Goal: Task Accomplishment & Management: Use online tool/utility

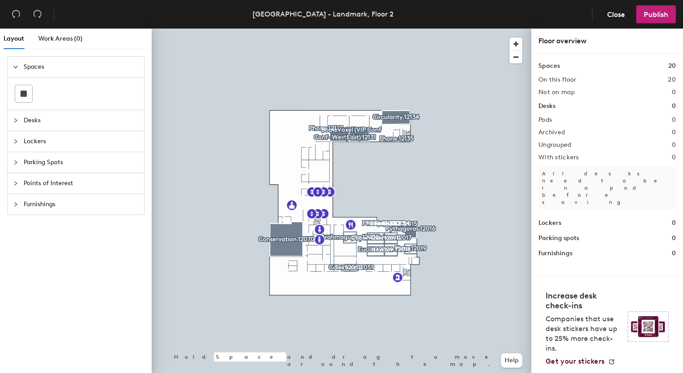
click at [75, 116] on span "Desks" at bounding box center [81, 120] width 115 height 21
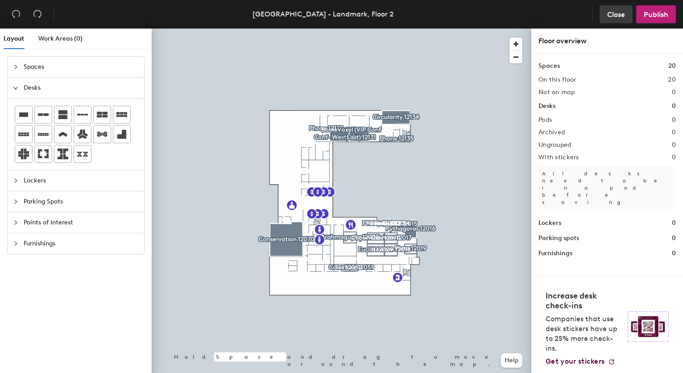
click at [615, 10] on span "Close" at bounding box center [616, 14] width 18 height 8
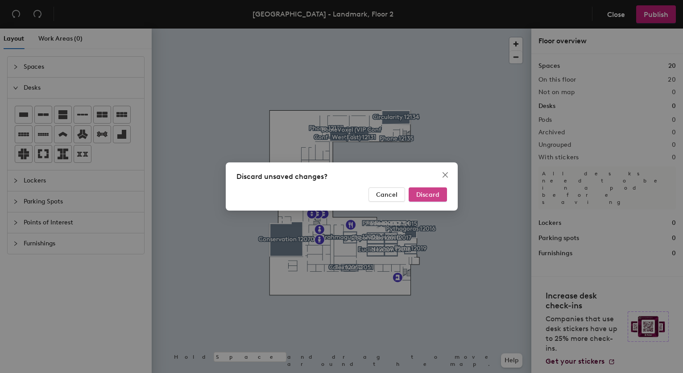
click at [421, 193] on span "Discard" at bounding box center [427, 195] width 23 height 8
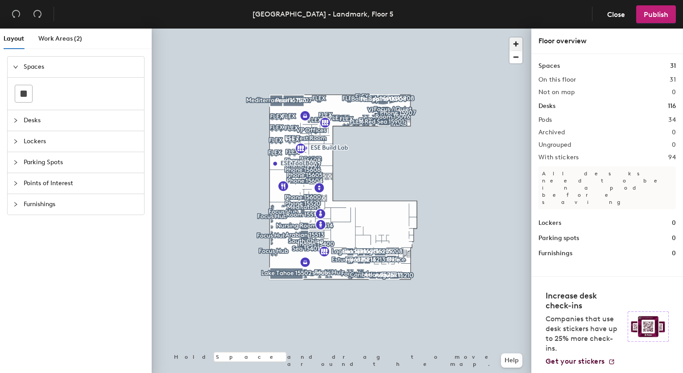
click at [517, 43] on span "button" at bounding box center [516, 43] width 13 height 13
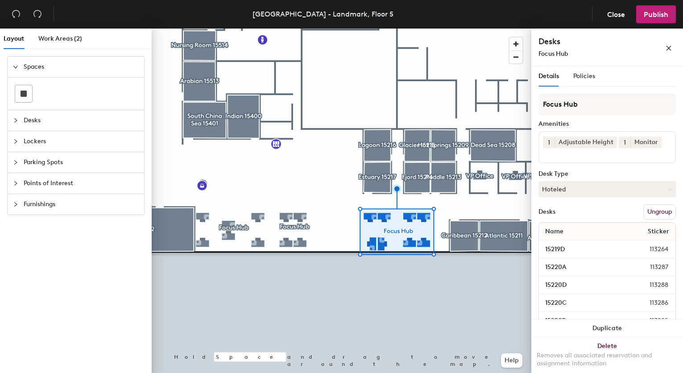
scroll to position [77, 0]
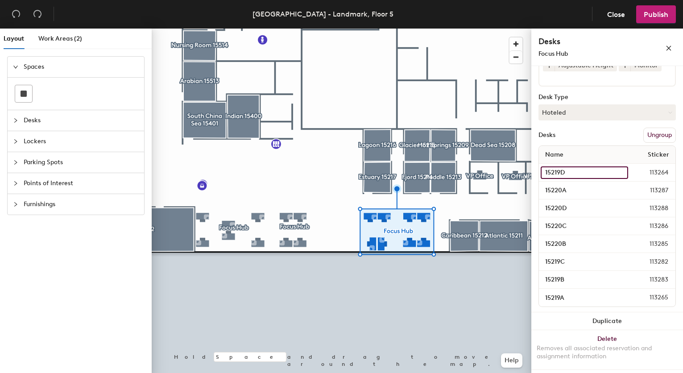
click at [581, 173] on input "15219D" at bounding box center [584, 172] width 87 height 12
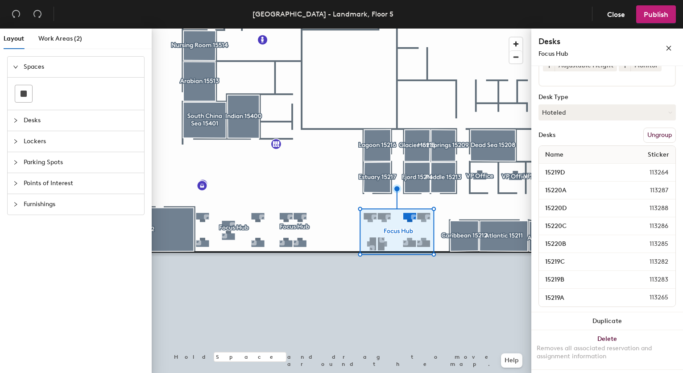
click at [650, 172] on span "113264" at bounding box center [651, 173] width 46 height 10
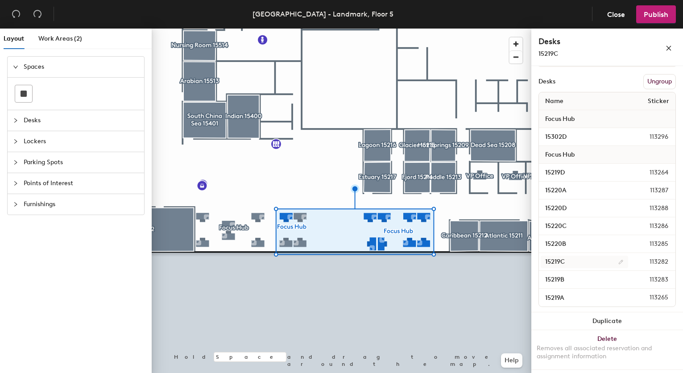
scroll to position [131, 0]
type input "11 desks, multiple groups"
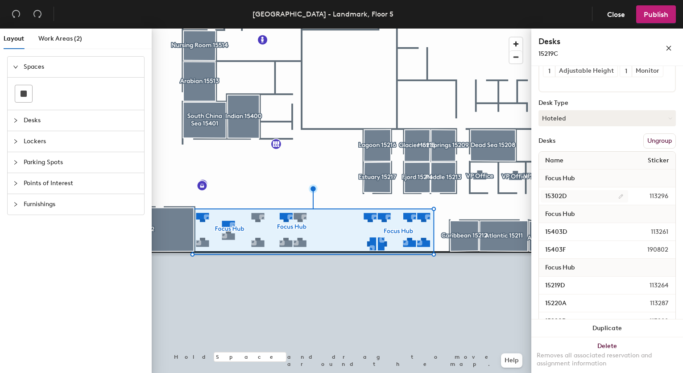
scroll to position [0, 0]
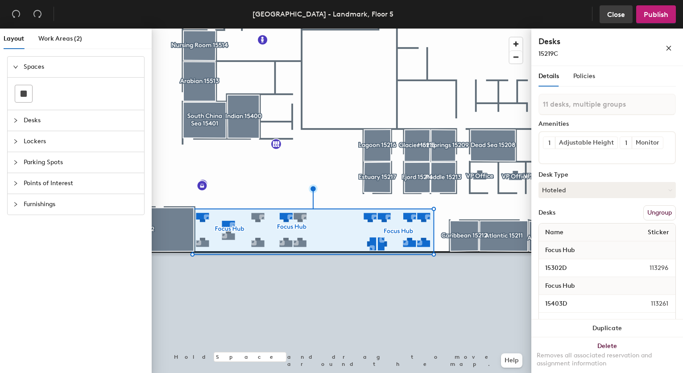
click at [606, 17] on button "Close" at bounding box center [616, 14] width 33 height 18
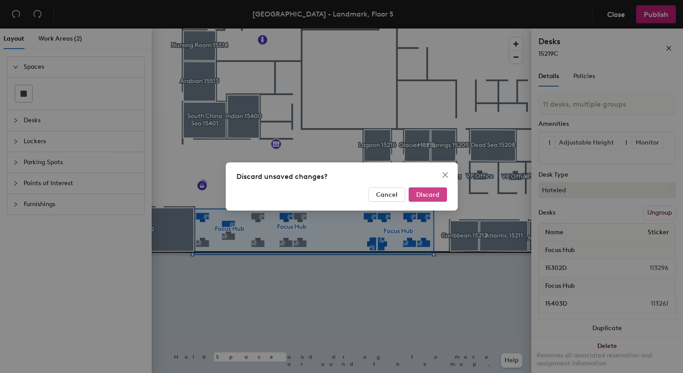
click at [421, 199] on button "Discard" at bounding box center [428, 194] width 38 height 14
